Goal: Transaction & Acquisition: Purchase product/service

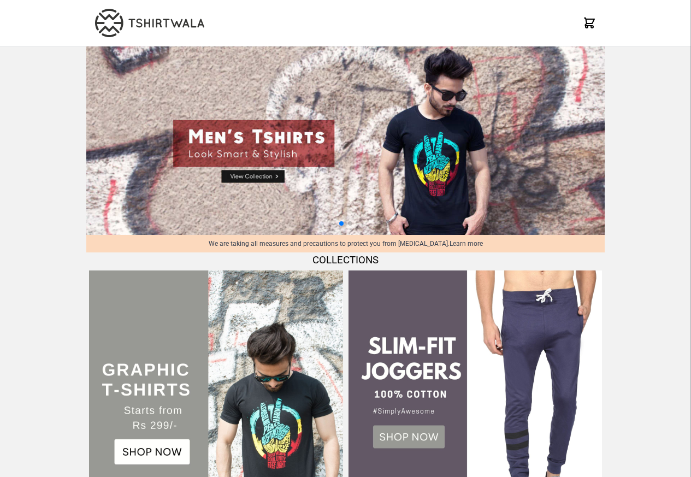
select select "*********"
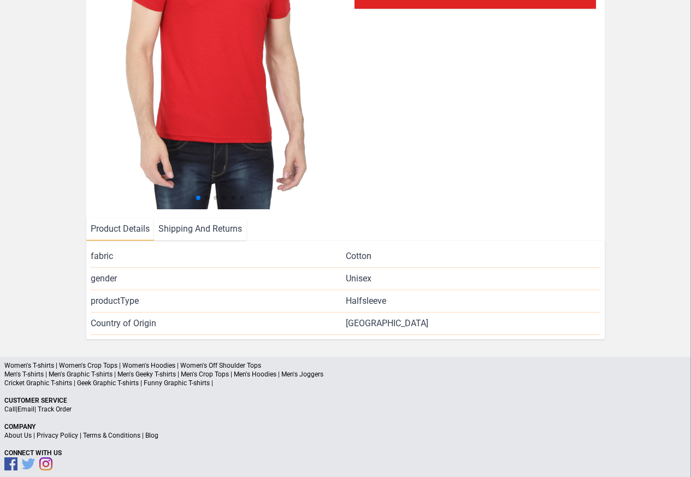
scroll to position [236, 0]
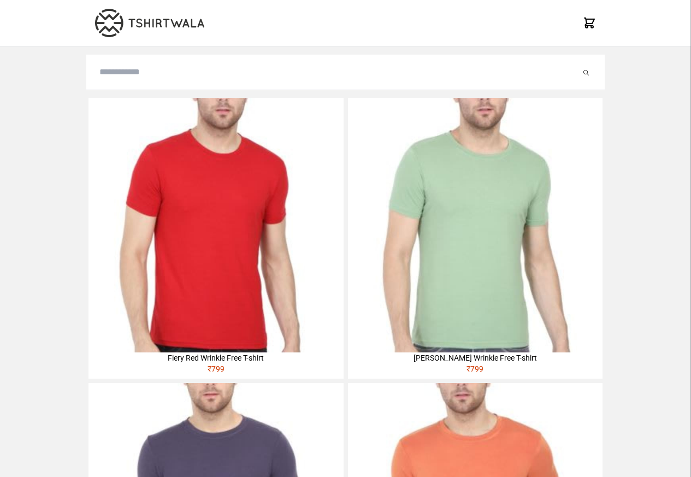
click at [119, 167] on img at bounding box center [216, 225] width 255 height 255
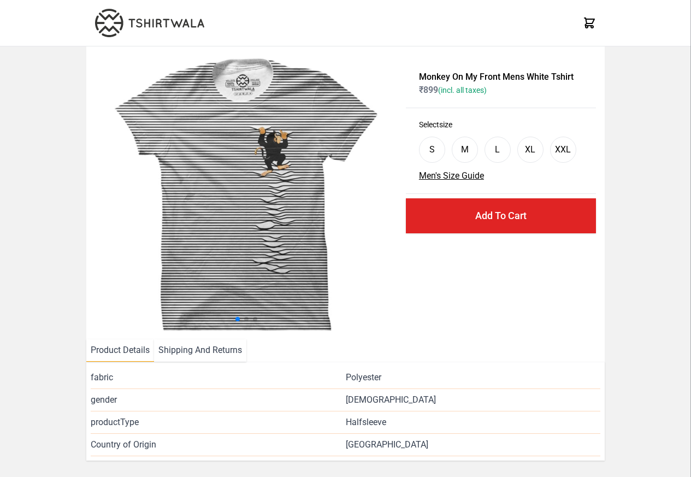
scroll to position [131, 0]
